Goal: Information Seeking & Learning: Learn about a topic

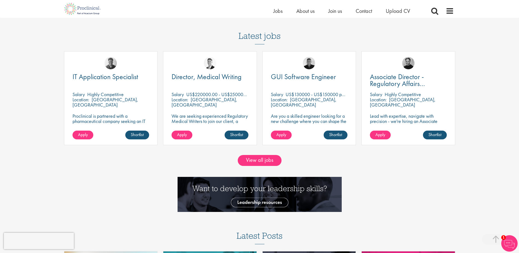
scroll to position [520, 0]
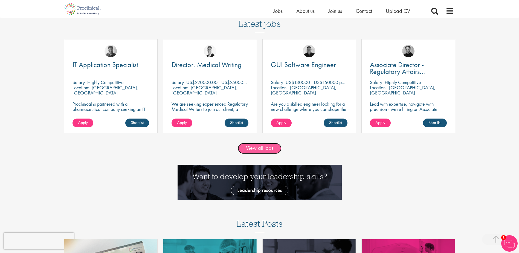
click at [259, 147] on link "View all jobs" at bounding box center [260, 148] width 44 height 11
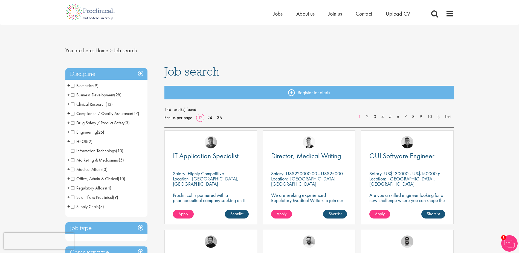
click at [72, 94] on span "Business Development" at bounding box center [92, 95] width 43 height 6
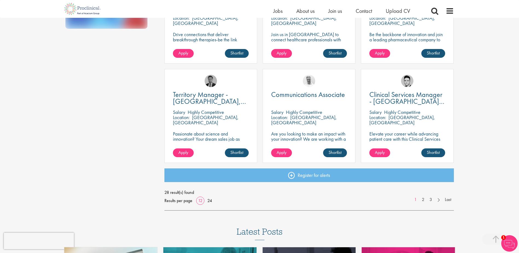
scroll to position [356, 0]
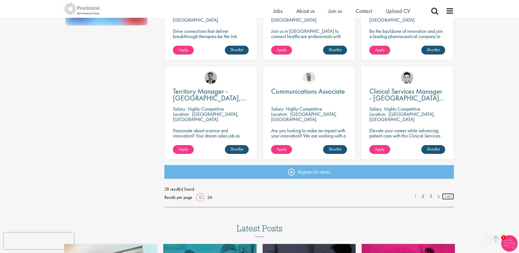
click at [447, 195] on link "Last" at bounding box center [448, 196] width 12 height 6
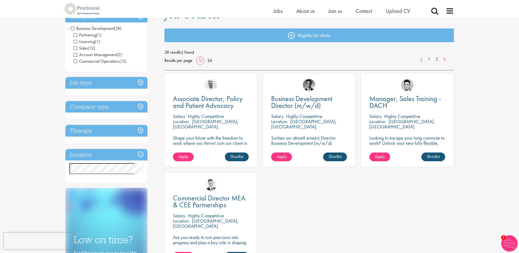
scroll to position [27, 0]
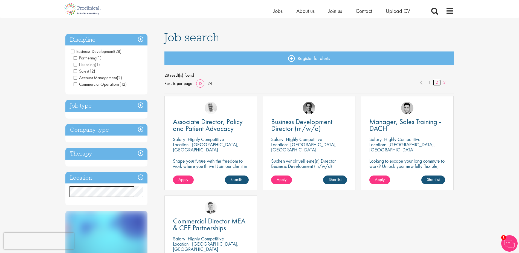
click at [435, 83] on link "2" at bounding box center [437, 82] width 8 height 6
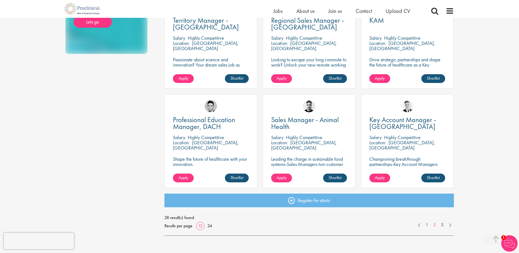
scroll to position [356, 0]
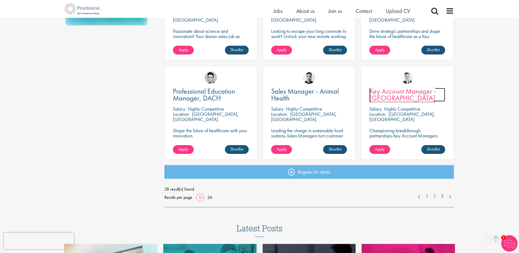
click at [395, 94] on span "Key Account Manager - [GEOGRAPHIC_DATA]" at bounding box center [403, 94] width 67 height 16
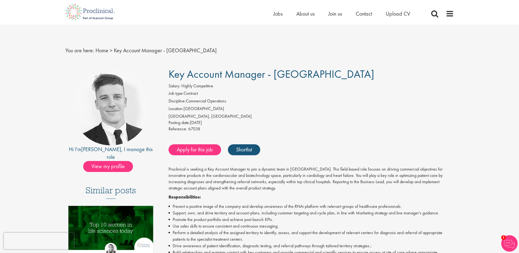
drag, startPoint x: 291, startPoint y: 176, endPoint x: 290, endPoint y: 173, distance: 3.4
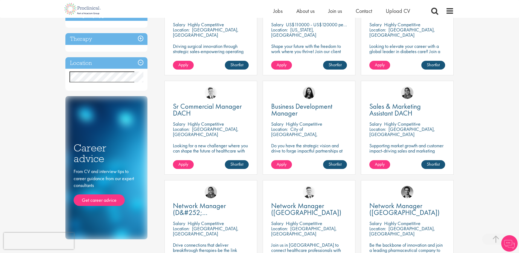
scroll to position [139, 0]
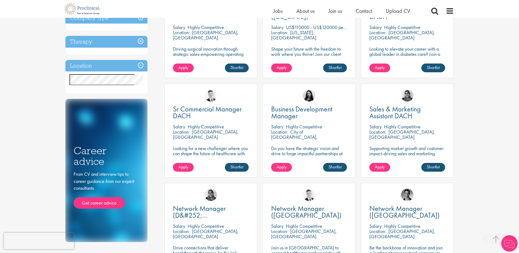
drag, startPoint x: 380, startPoint y: 197, endPoint x: 379, endPoint y: 187, distance: 10.5
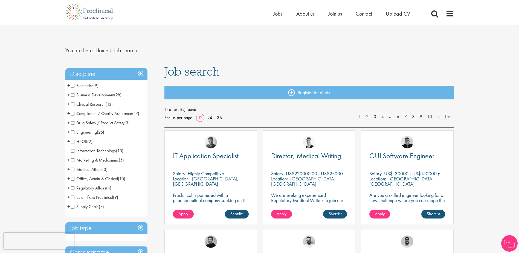
drag, startPoint x: 0, startPoint y: 0, endPoint x: 336, endPoint y: 141, distance: 364.4
